Goal: Information Seeking & Learning: Learn about a topic

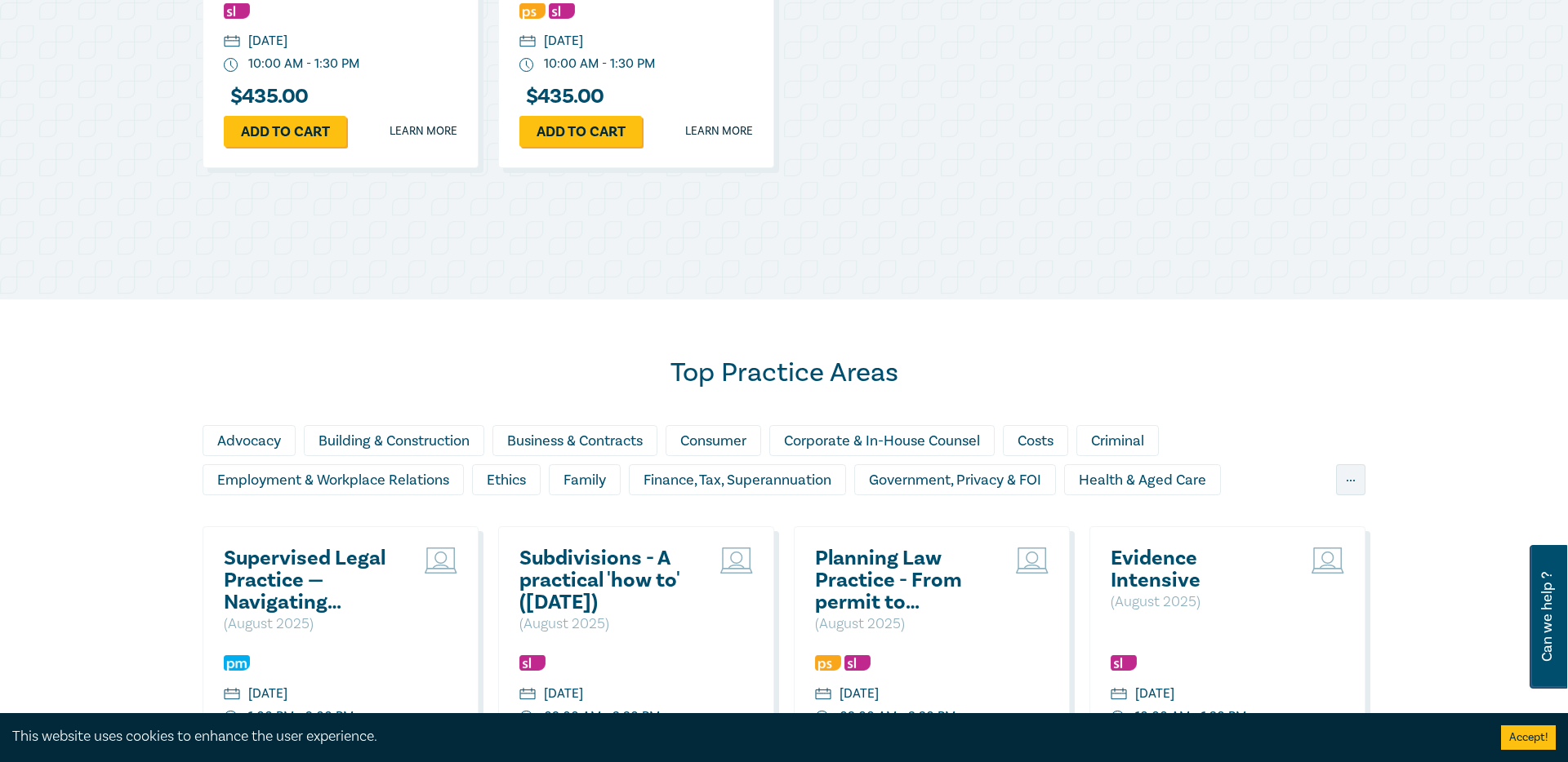
scroll to position [993, 0]
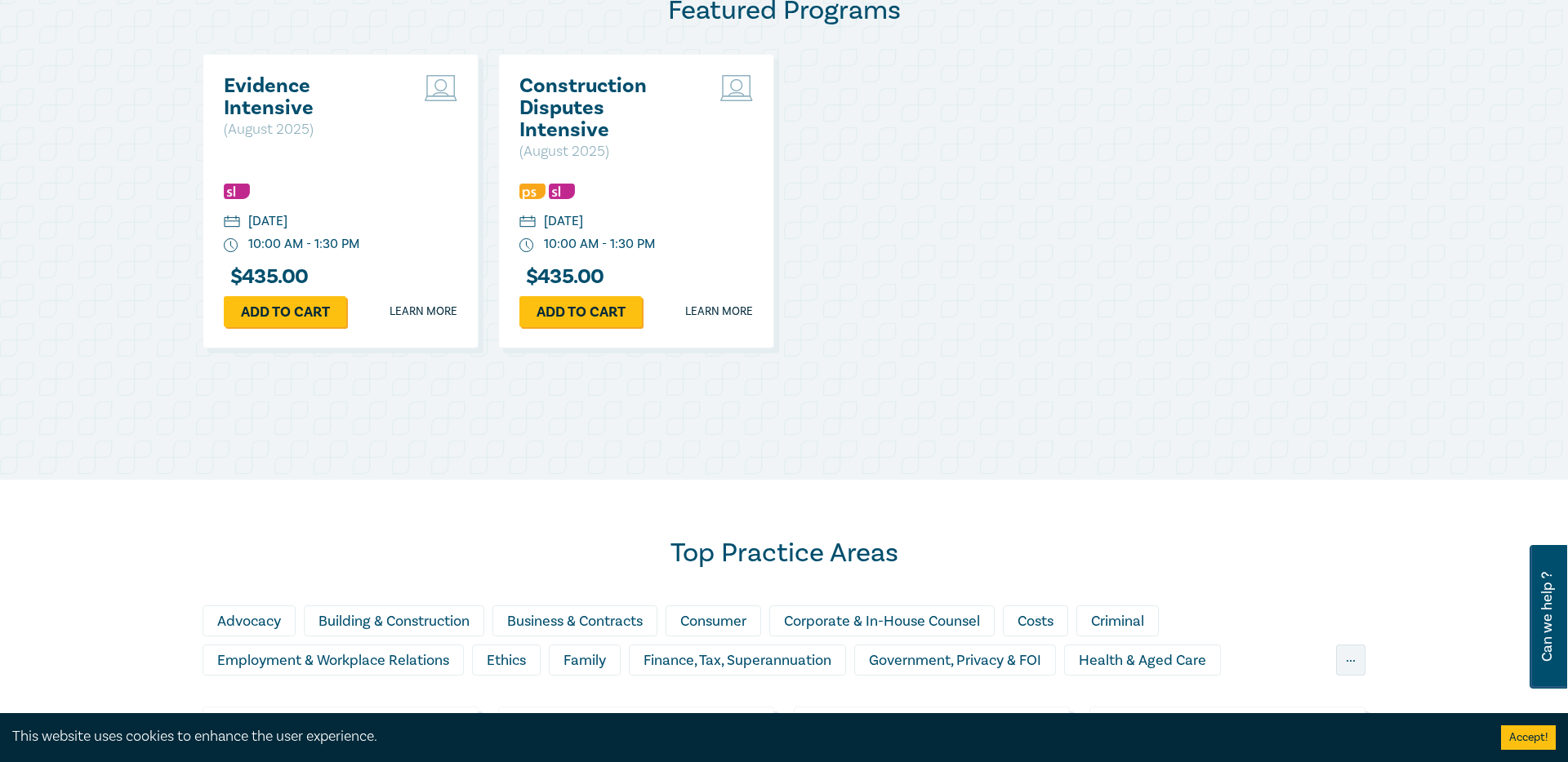
click at [283, 89] on h2 "Evidence Intensive" at bounding box center [311, 97] width 175 height 45
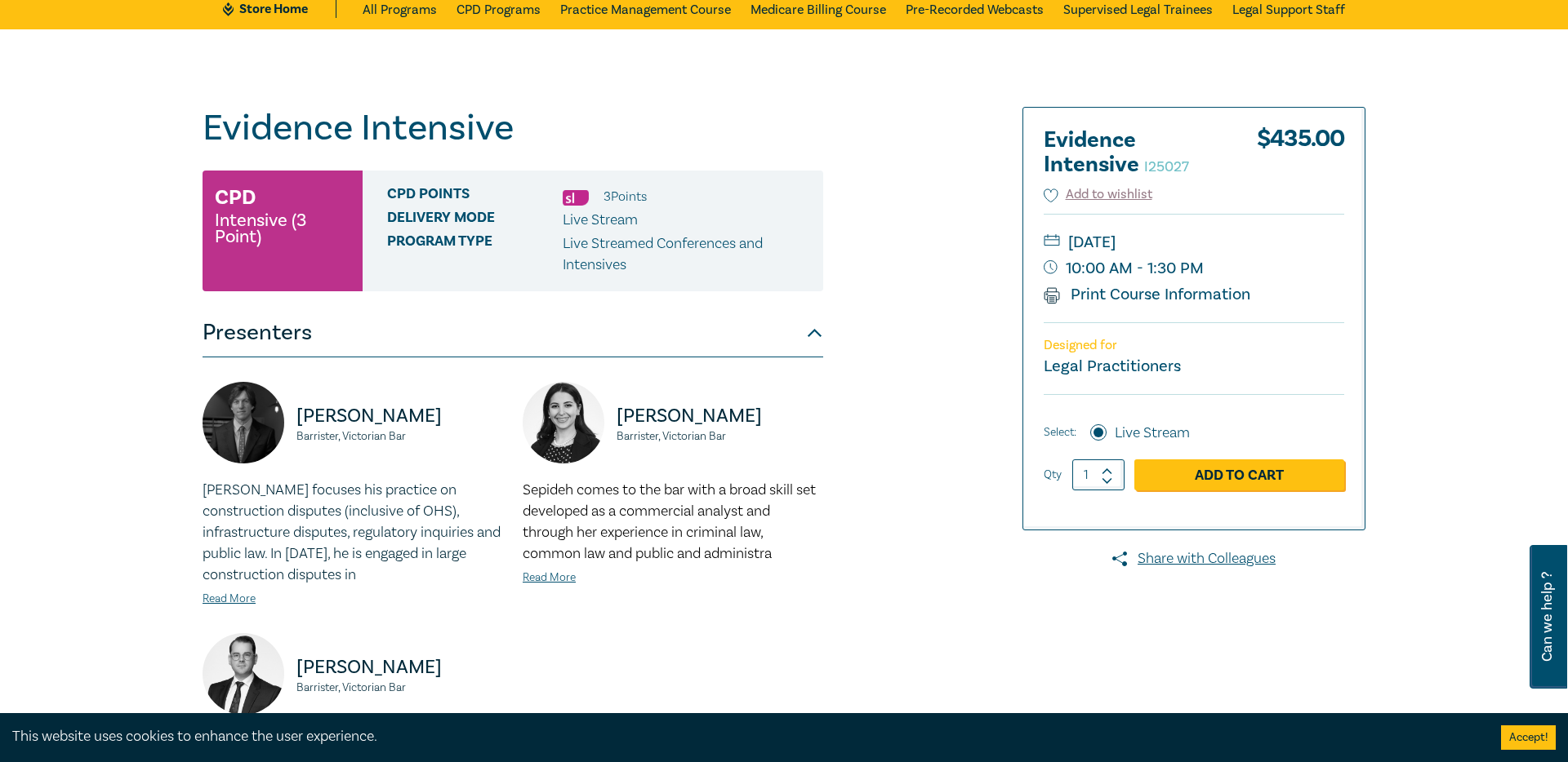
scroll to position [74, 0]
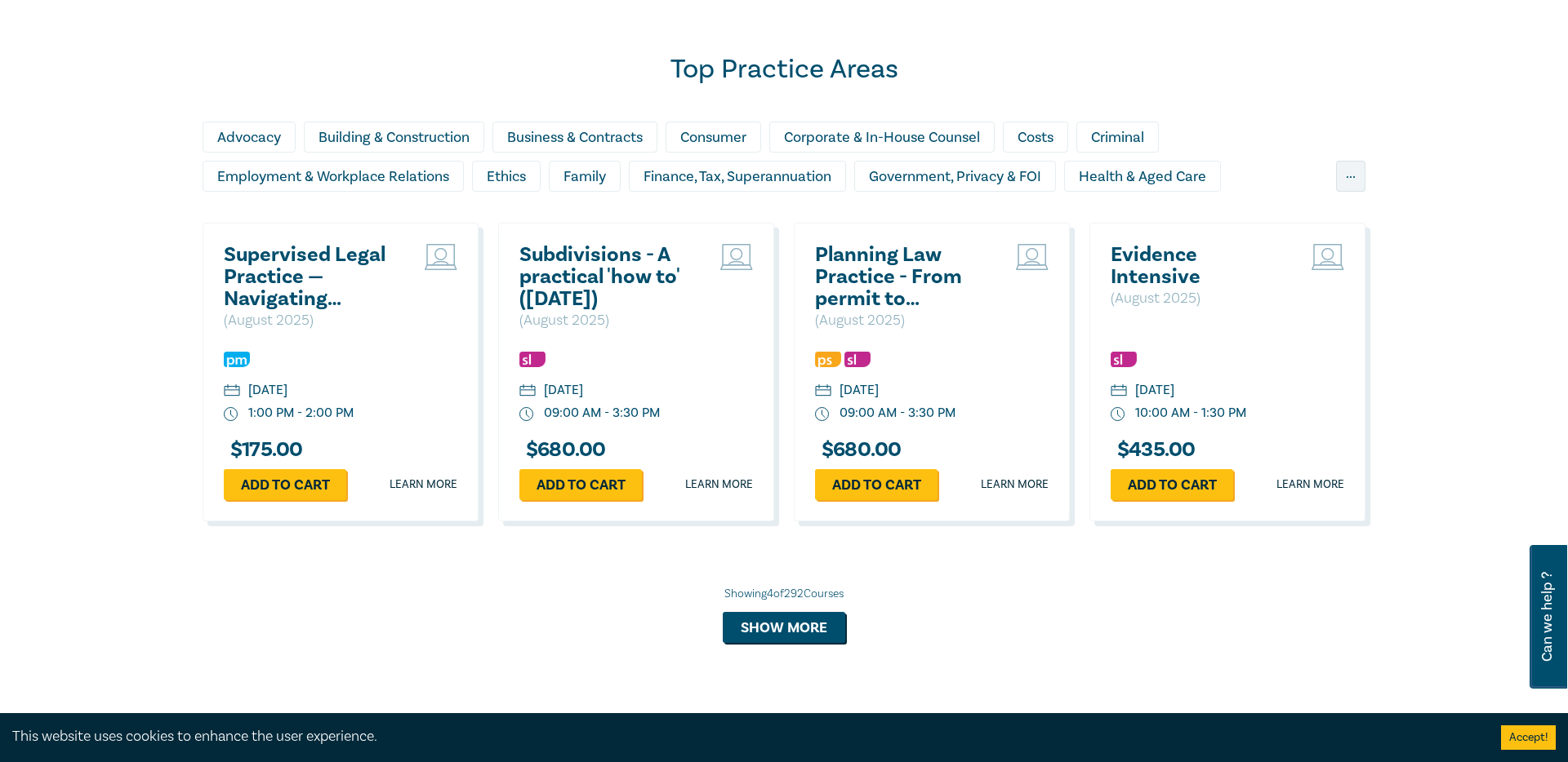
scroll to position [1381, 0]
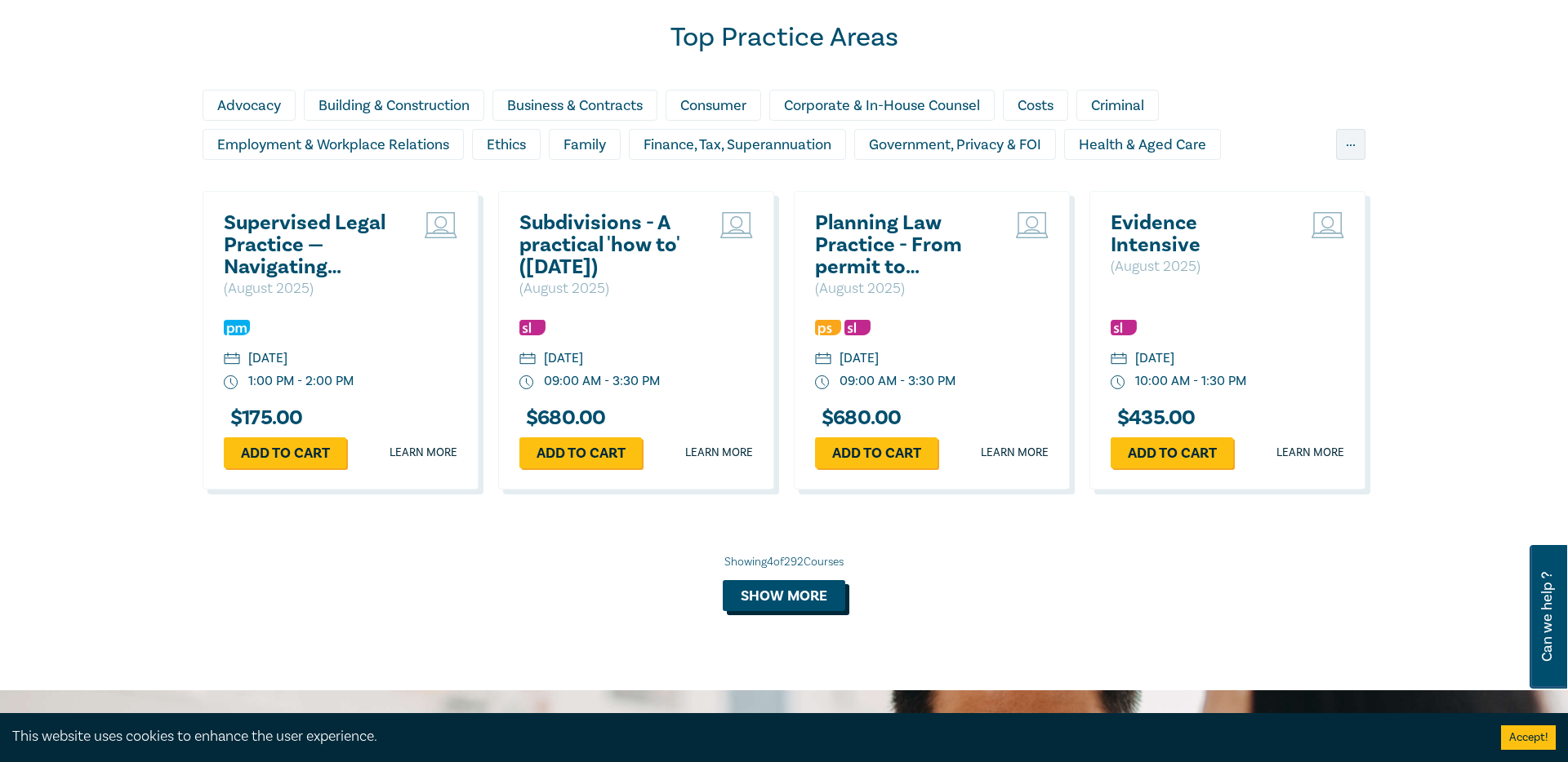
click at [808, 599] on button "Show more" at bounding box center [783, 596] width 123 height 31
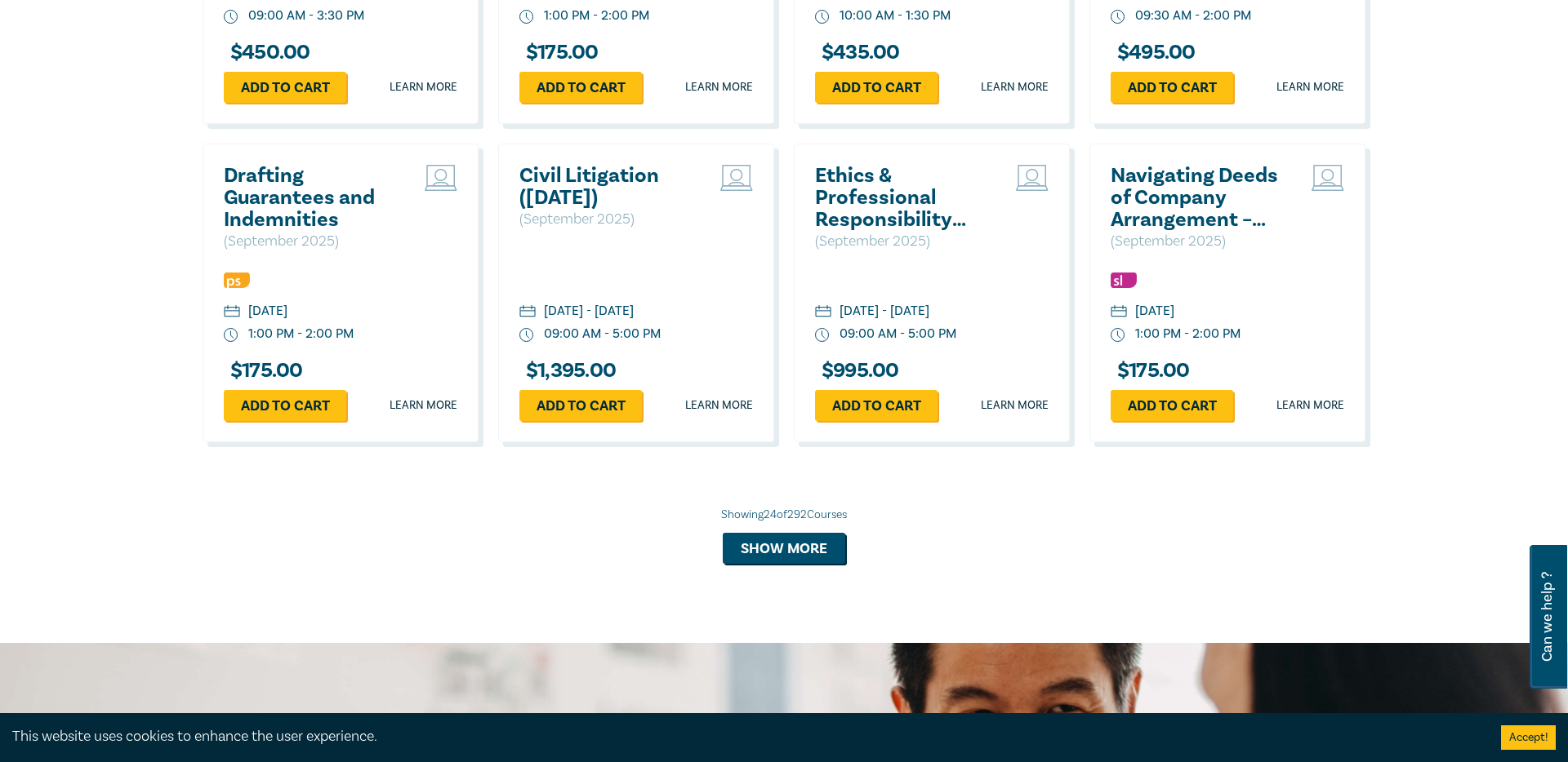
scroll to position [3019, 0]
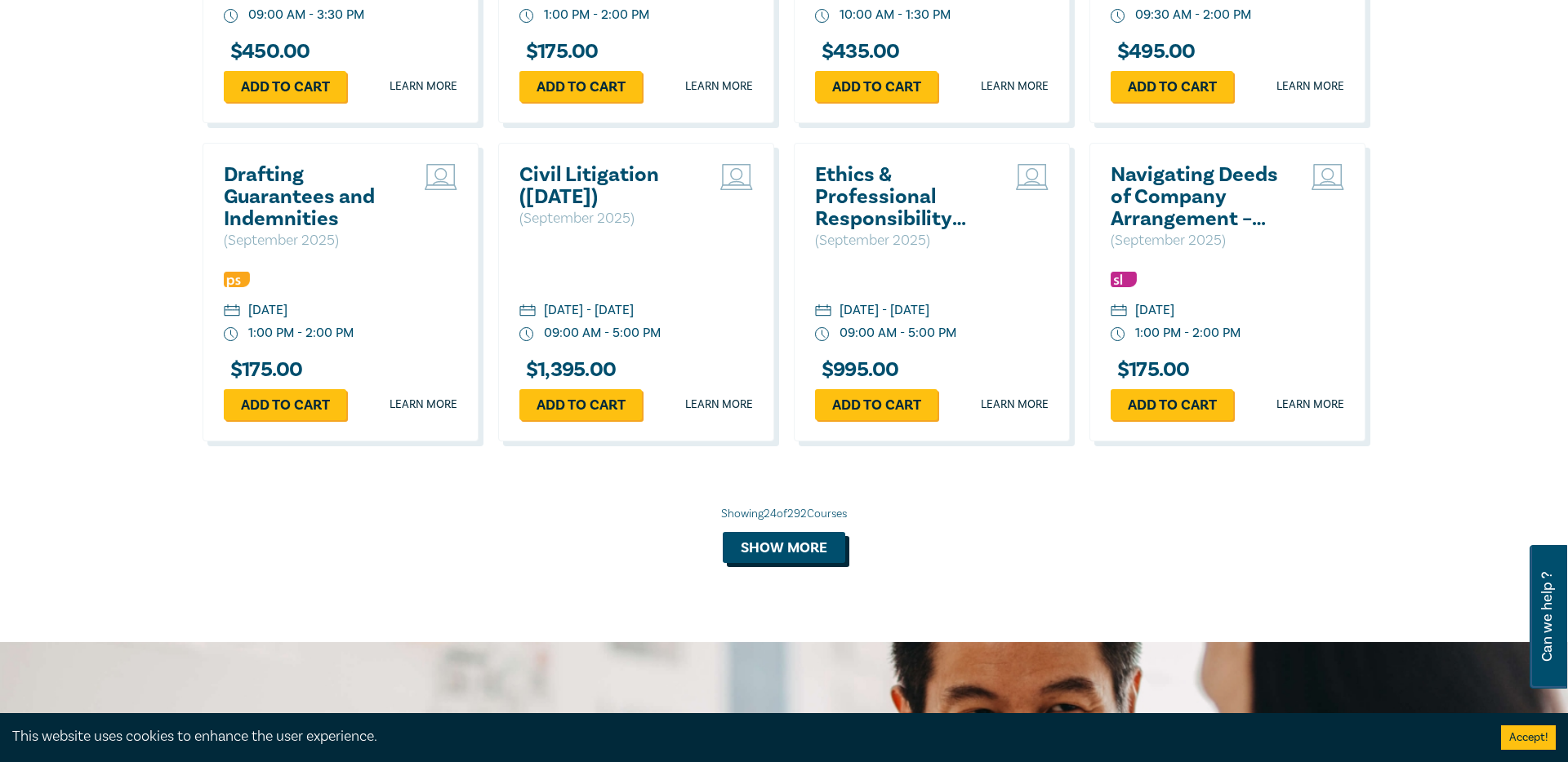
click at [818, 541] on button "Show more" at bounding box center [783, 548] width 123 height 31
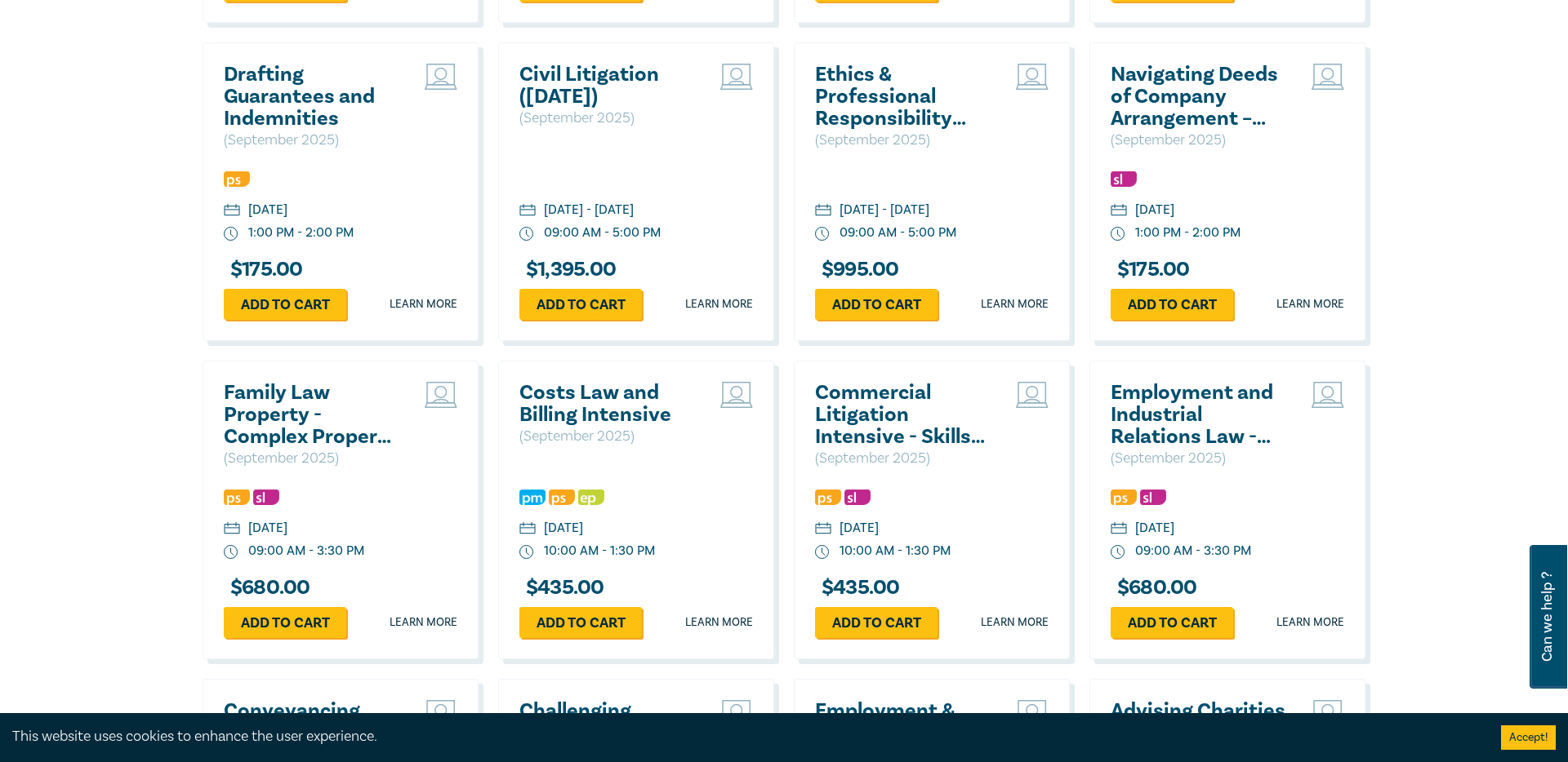
scroll to position [3191, 0]
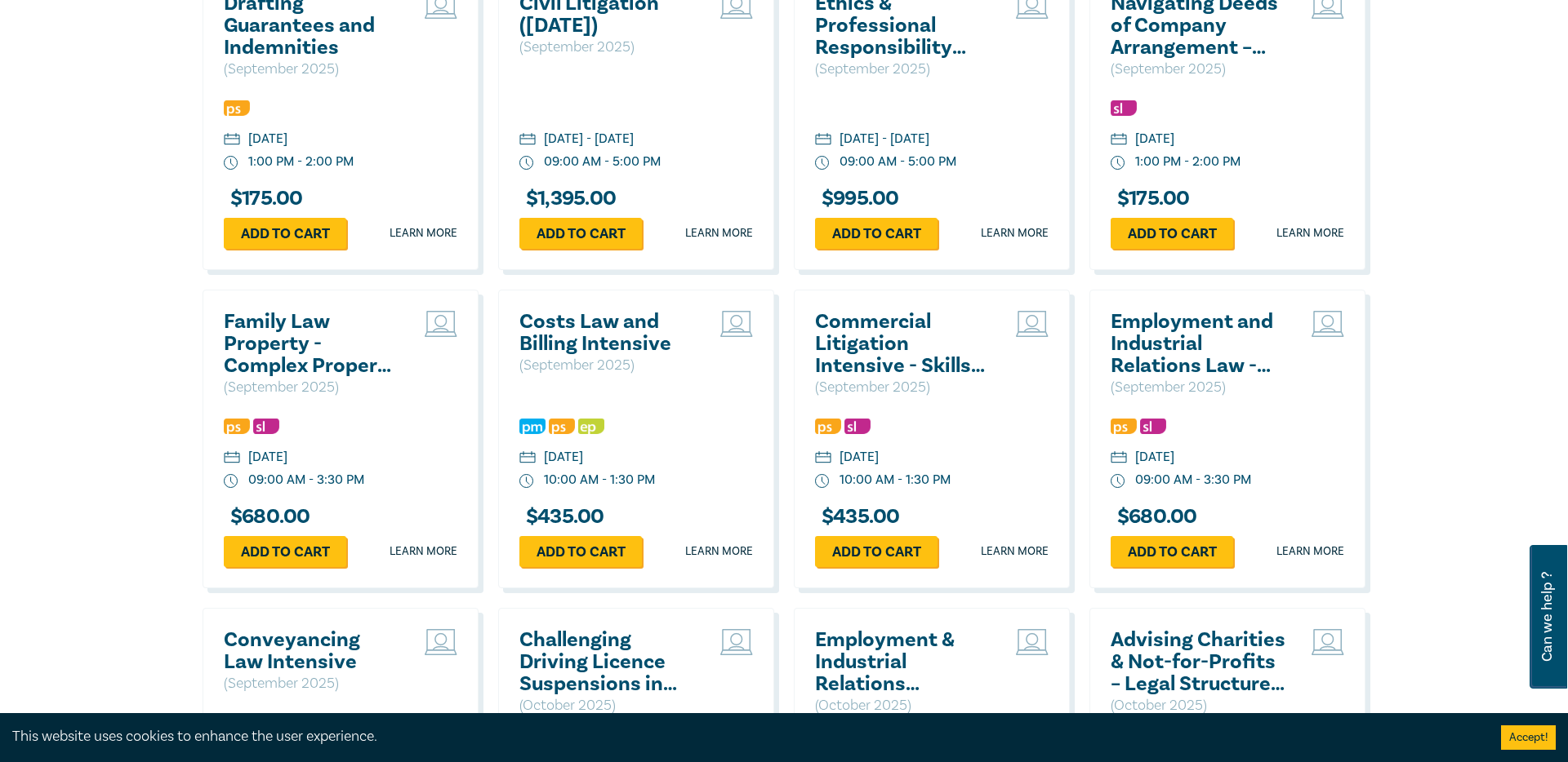
click at [621, 333] on h2 "Costs Law and Billing Intensive" at bounding box center [607, 332] width 175 height 45
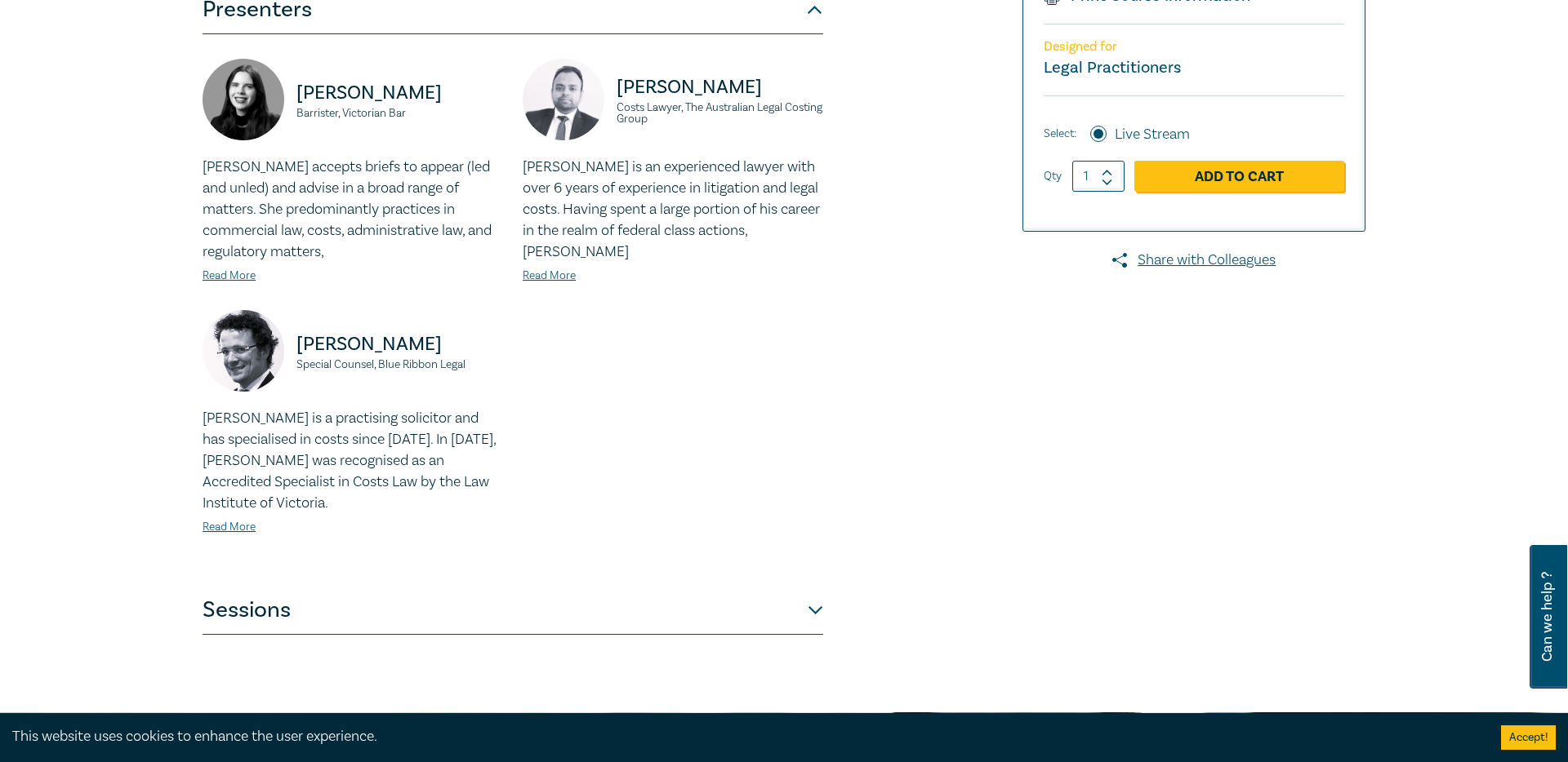
scroll to position [400, 0]
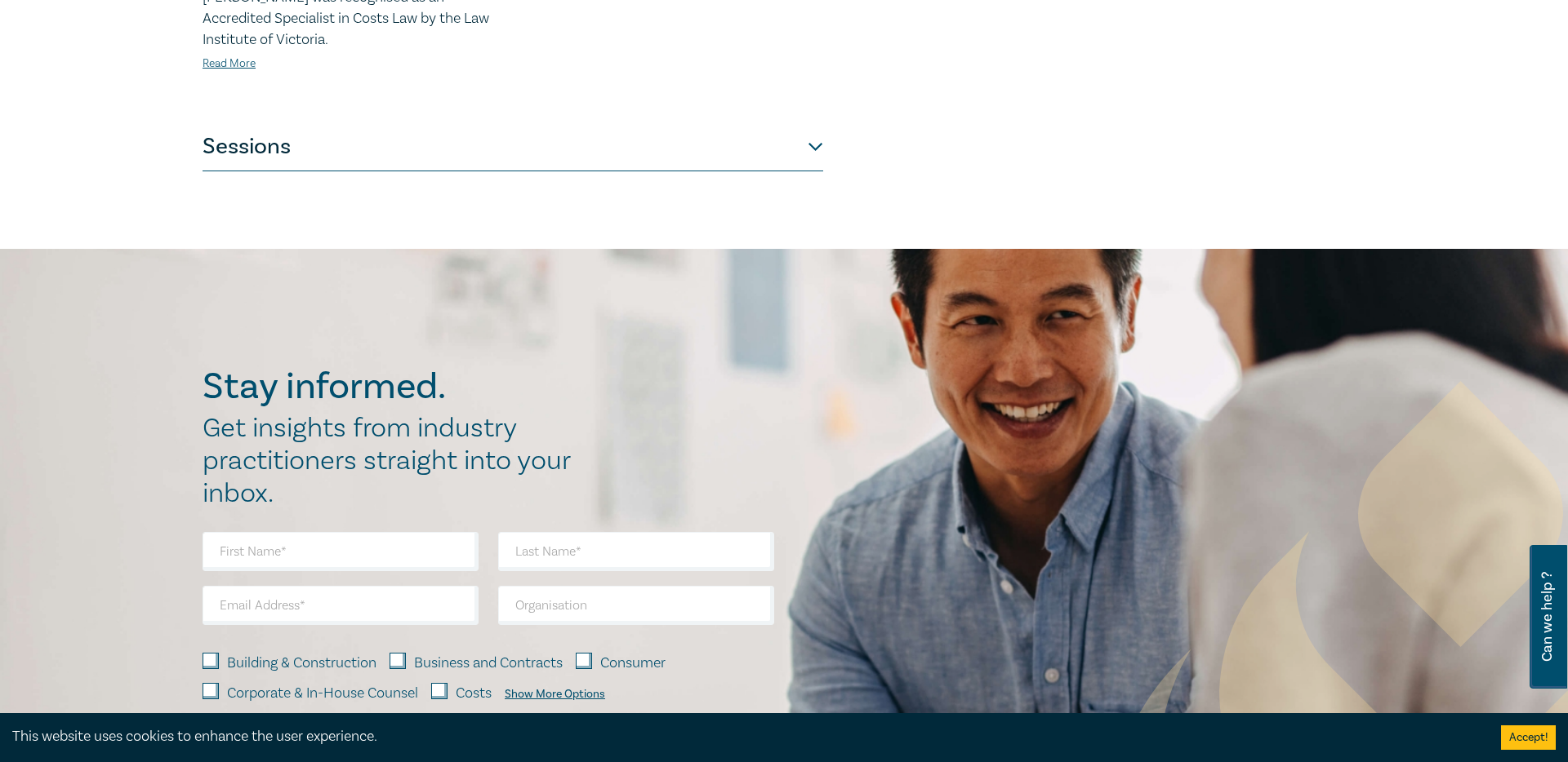
click at [670, 165] on button "Sessions" at bounding box center [512, 147] width 620 height 49
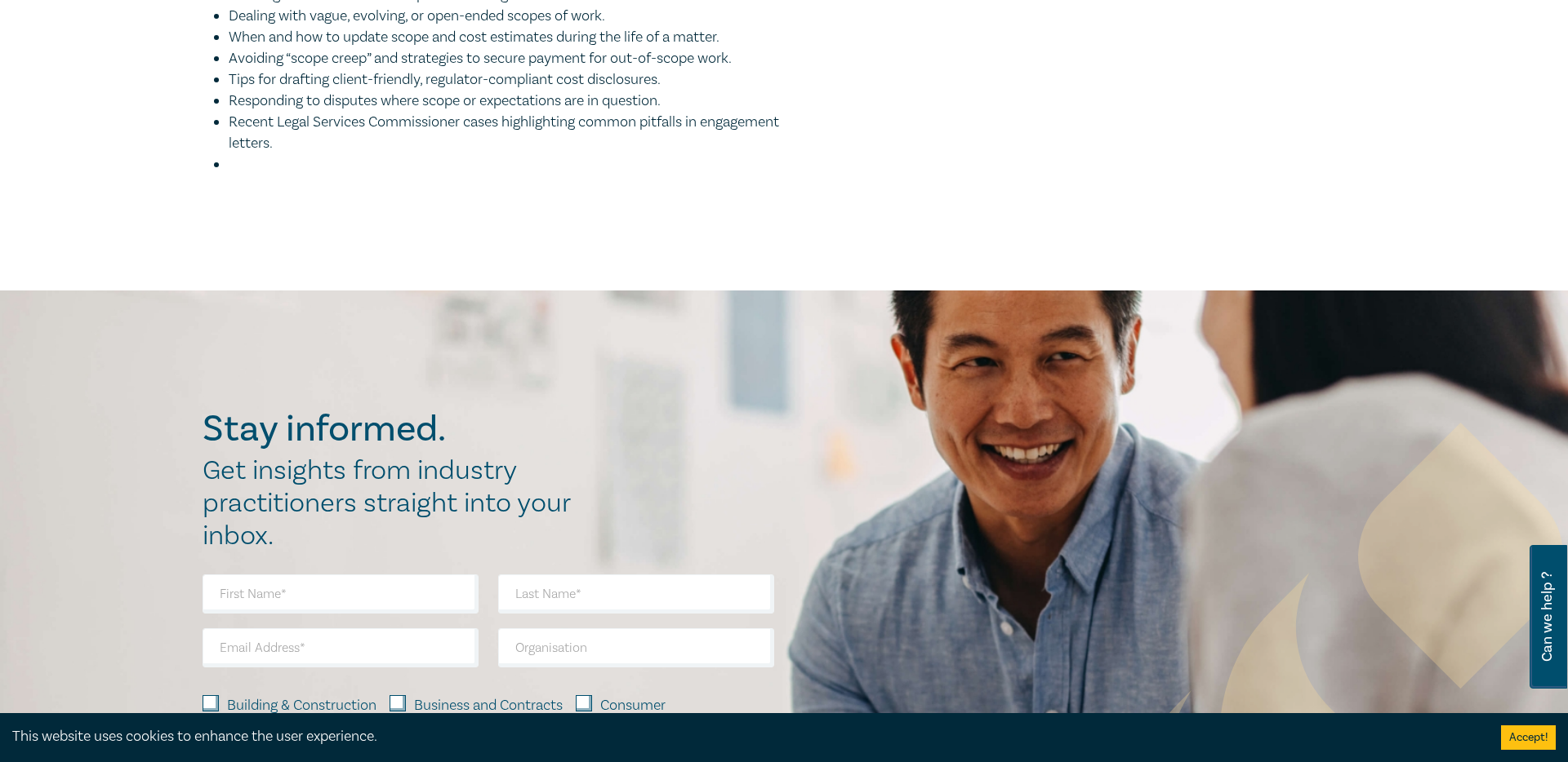
scroll to position [1716, 0]
